Goal: Find contact information: Find contact information

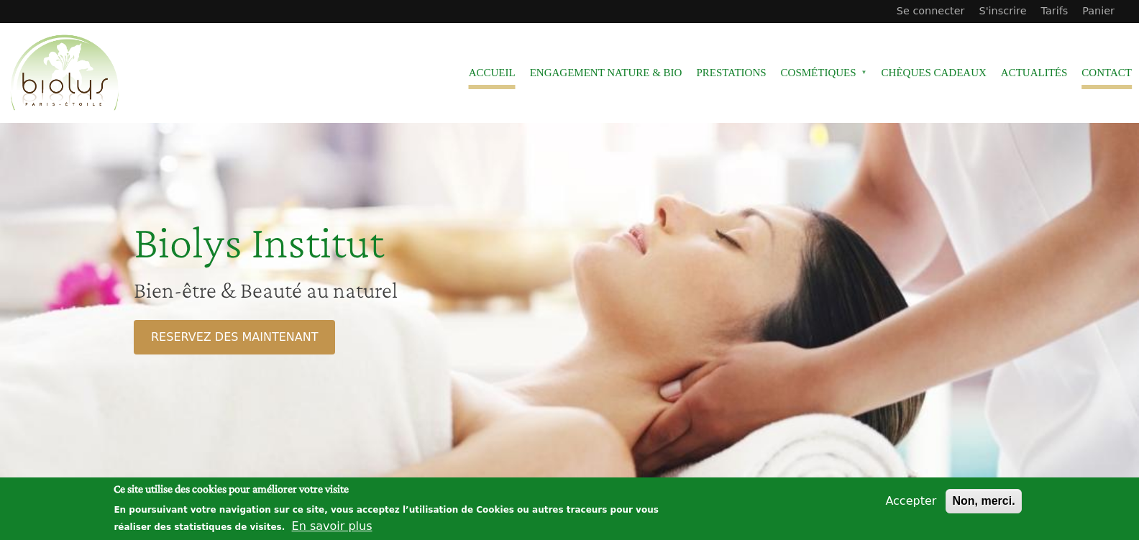
click at [1102, 71] on link "Contact" at bounding box center [1107, 73] width 50 height 32
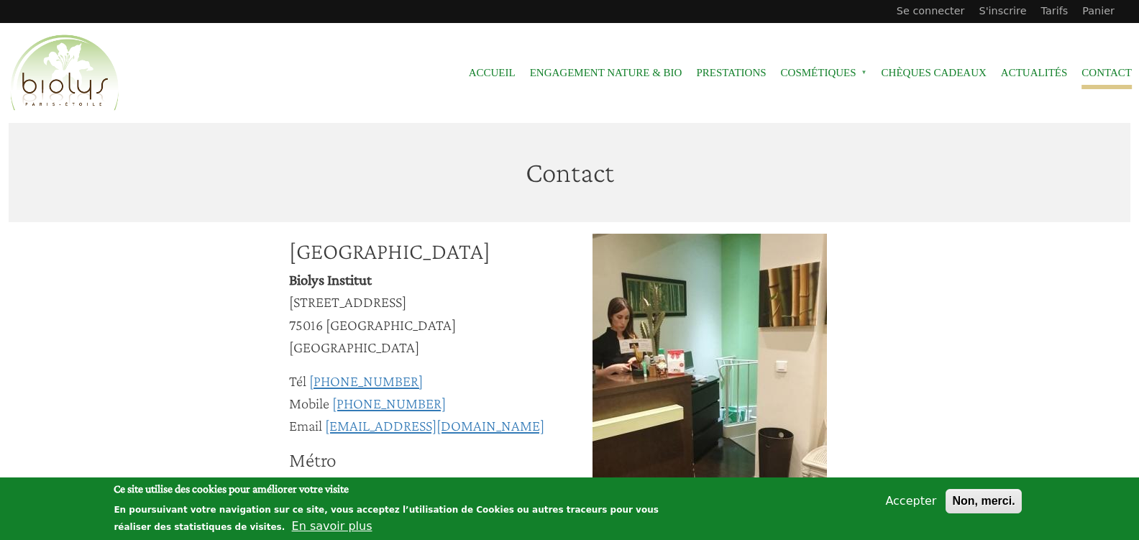
click at [491, 70] on link "Accueil" at bounding box center [492, 73] width 47 height 32
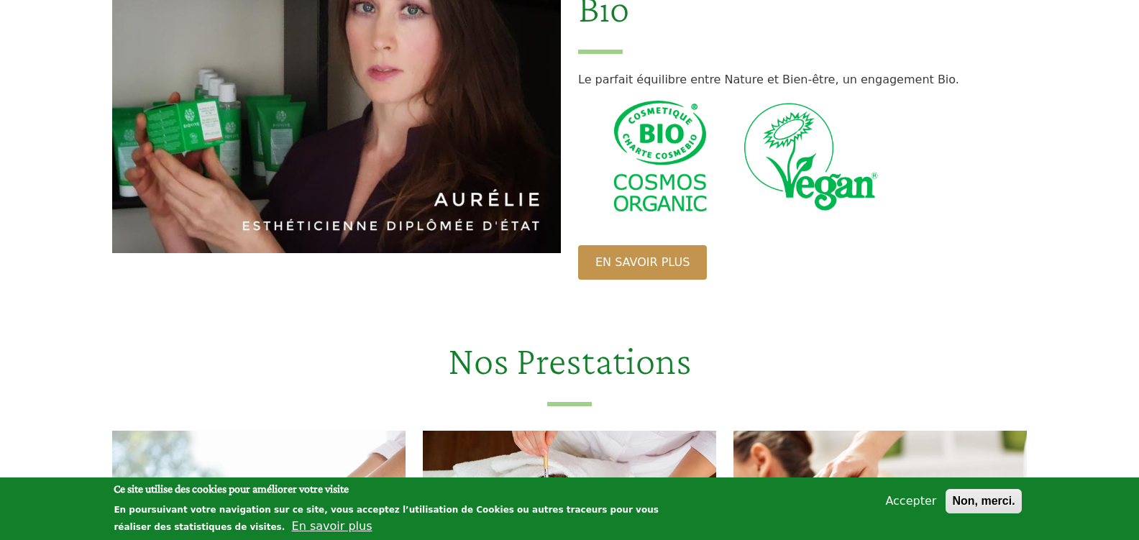
scroll to position [604, 0]
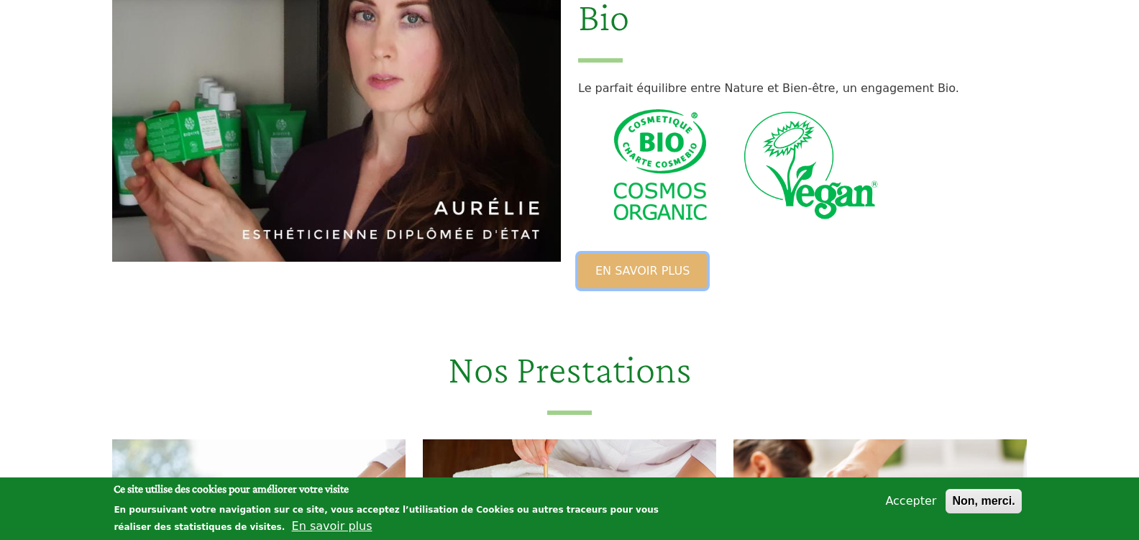
click at [649, 265] on link "En savoir plus" at bounding box center [642, 271] width 129 height 35
